Goal: Transaction & Acquisition: Purchase product/service

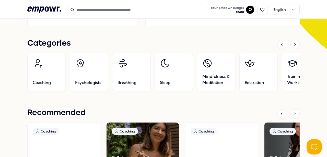
scroll to position [147, 0]
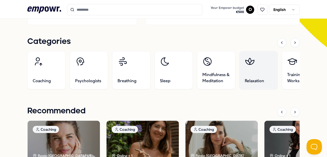
click at [262, 71] on link "Relaxation" at bounding box center [258, 70] width 38 height 38
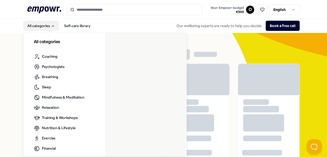
click at [40, 28] on button "All categories" at bounding box center [41, 26] width 36 height 10
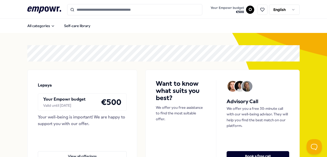
click at [250, 11] on html ".empowr-logo_svg__cls-1{fill:#03032f} Your Empowr budget € 500 O English All ca…" at bounding box center [163, 78] width 327 height 157
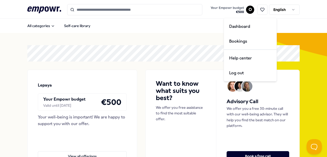
click at [243, 10] on html ".empowr-logo_svg__cls-1{fill:#03032f} Your Empowr budget € 500 O English All ca…" at bounding box center [163, 78] width 327 height 157
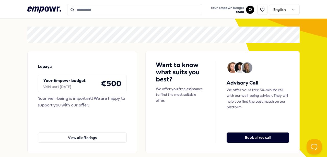
scroll to position [24, 0]
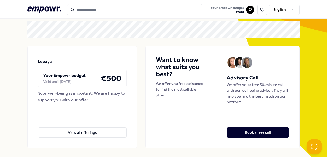
click at [71, 85] on div "Your Empowr budget Valid until [DATE] € 500" at bounding box center [82, 78] width 89 height 17
click at [72, 128] on button "View all offerings" at bounding box center [82, 132] width 89 height 10
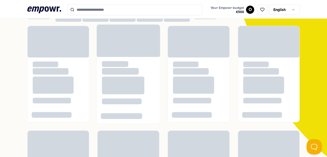
scroll to position [41, 0]
